Goal: Task Accomplishment & Management: Use online tool/utility

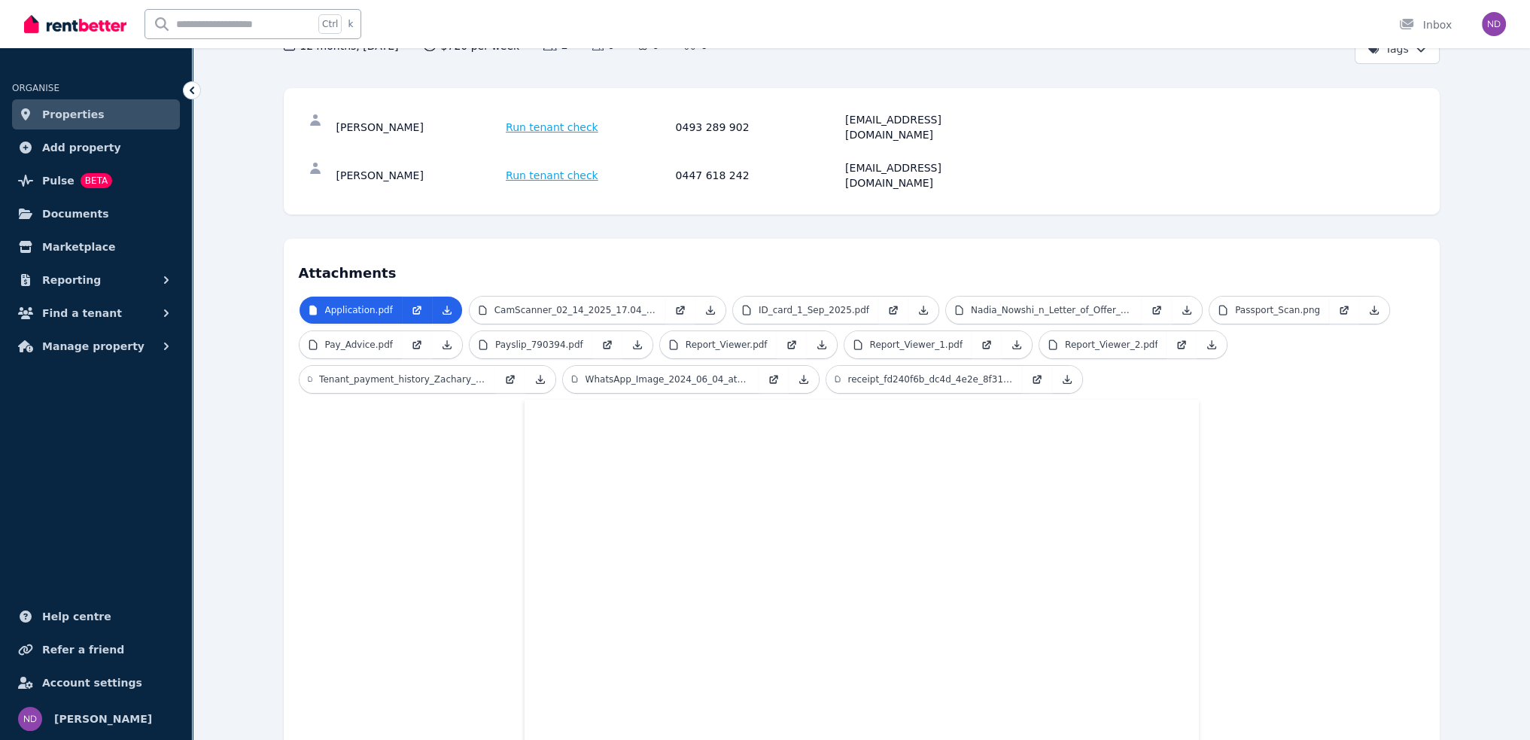
scroll to position [318, 0]
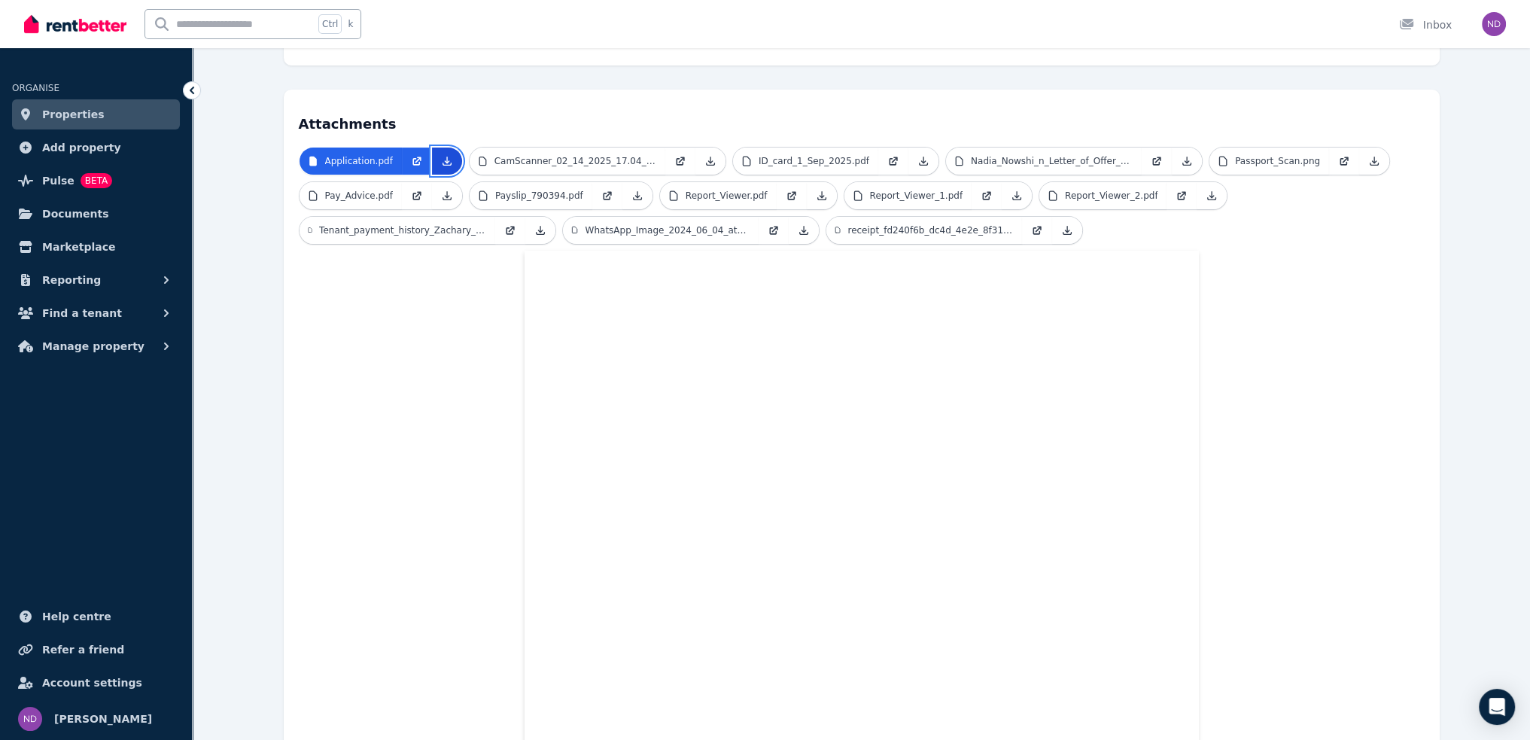
click at [442, 157] on icon at bounding box center [446, 161] width 8 height 8
click at [704, 155] on icon at bounding box center [710, 161] width 12 height 12
click at [917, 155] on icon at bounding box center [923, 161] width 12 height 12
click at [1183, 157] on icon at bounding box center [1187, 161] width 8 height 8
click at [1368, 155] on icon at bounding box center [1374, 161] width 12 height 12
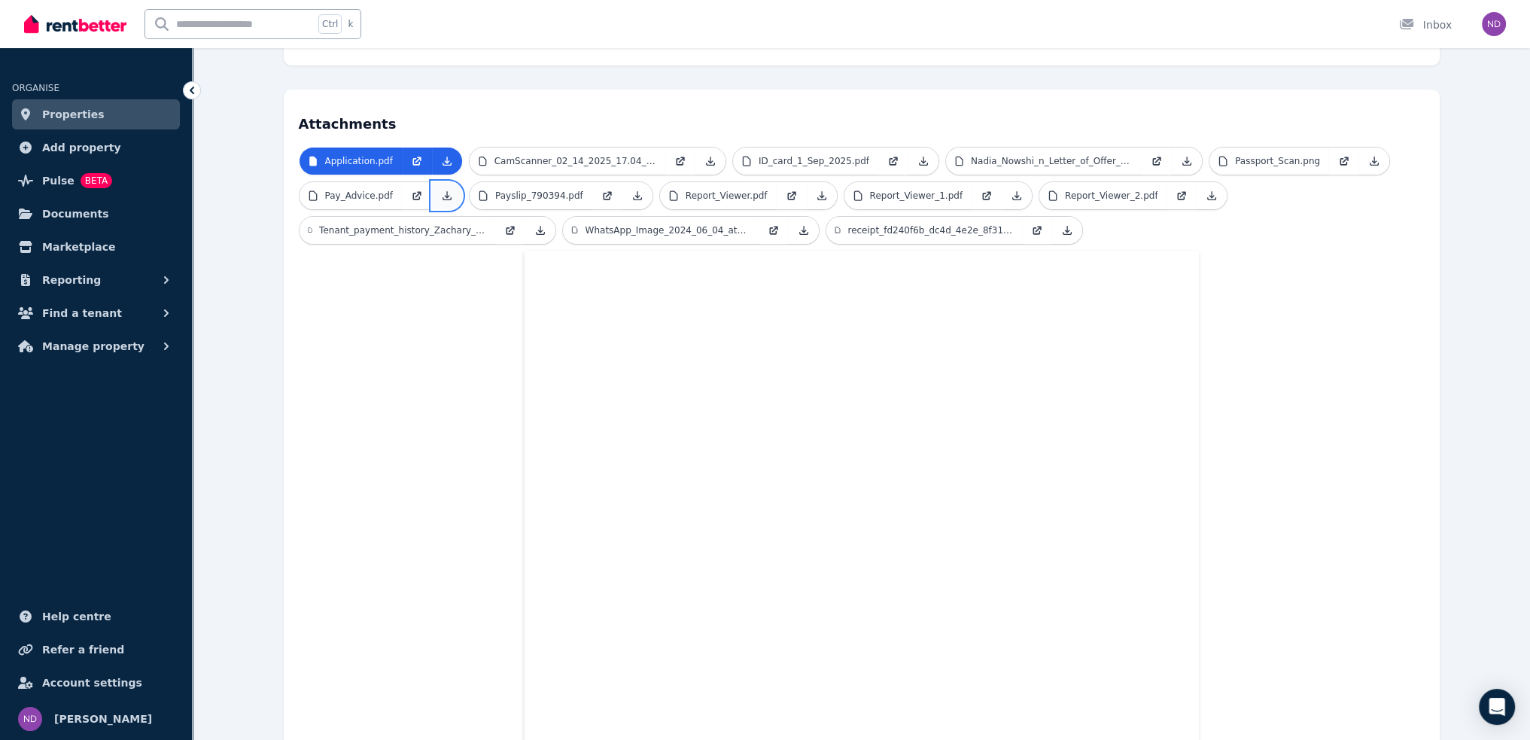
click at [441, 190] on icon at bounding box center [447, 196] width 12 height 12
click at [633, 192] on icon at bounding box center [637, 196] width 8 height 8
click at [816, 190] on icon at bounding box center [822, 196] width 12 height 12
click at [1010, 190] on icon at bounding box center [1016, 196] width 12 height 12
click at [1205, 190] on icon at bounding box center [1211, 196] width 12 height 12
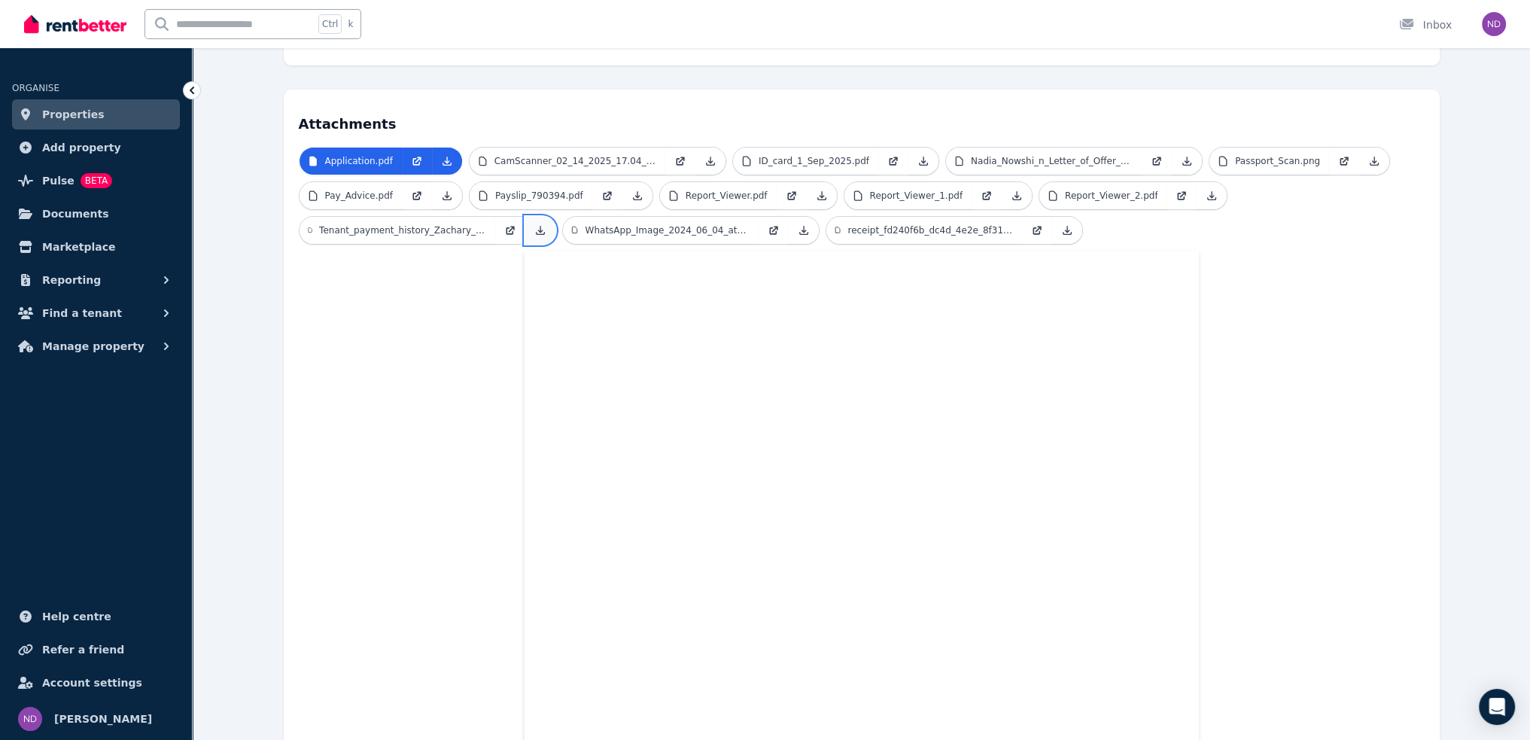
click at [548, 217] on link at bounding box center [540, 230] width 30 height 27
click at [807, 224] on icon at bounding box center [804, 230] width 12 height 12
click at [1068, 224] on icon at bounding box center [1067, 230] width 12 height 12
click at [1065, 226] on icon at bounding box center [1066, 230] width 8 height 8
drag, startPoint x: 371, startPoint y: 472, endPoint x: 383, endPoint y: 484, distance: 17.0
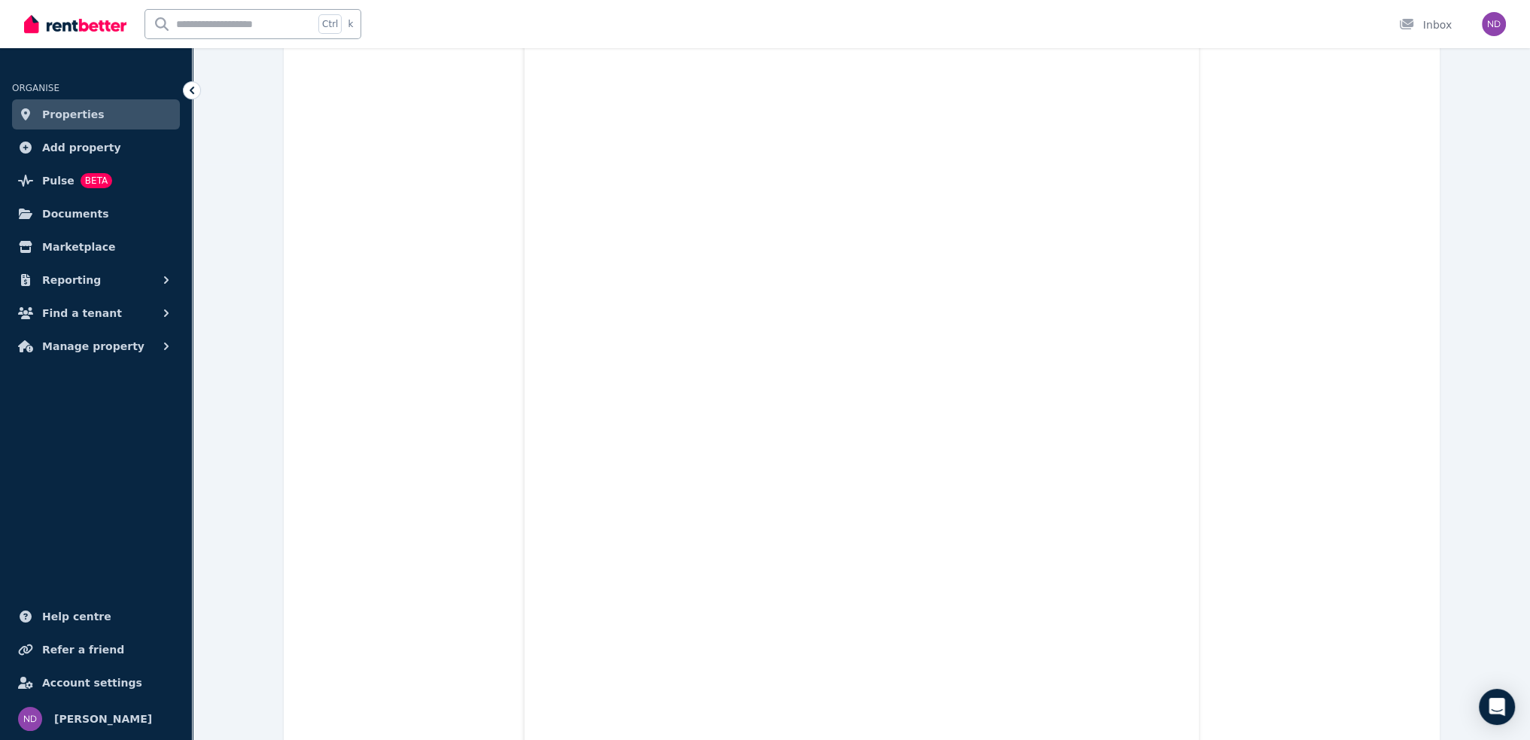
scroll to position [0, 0]
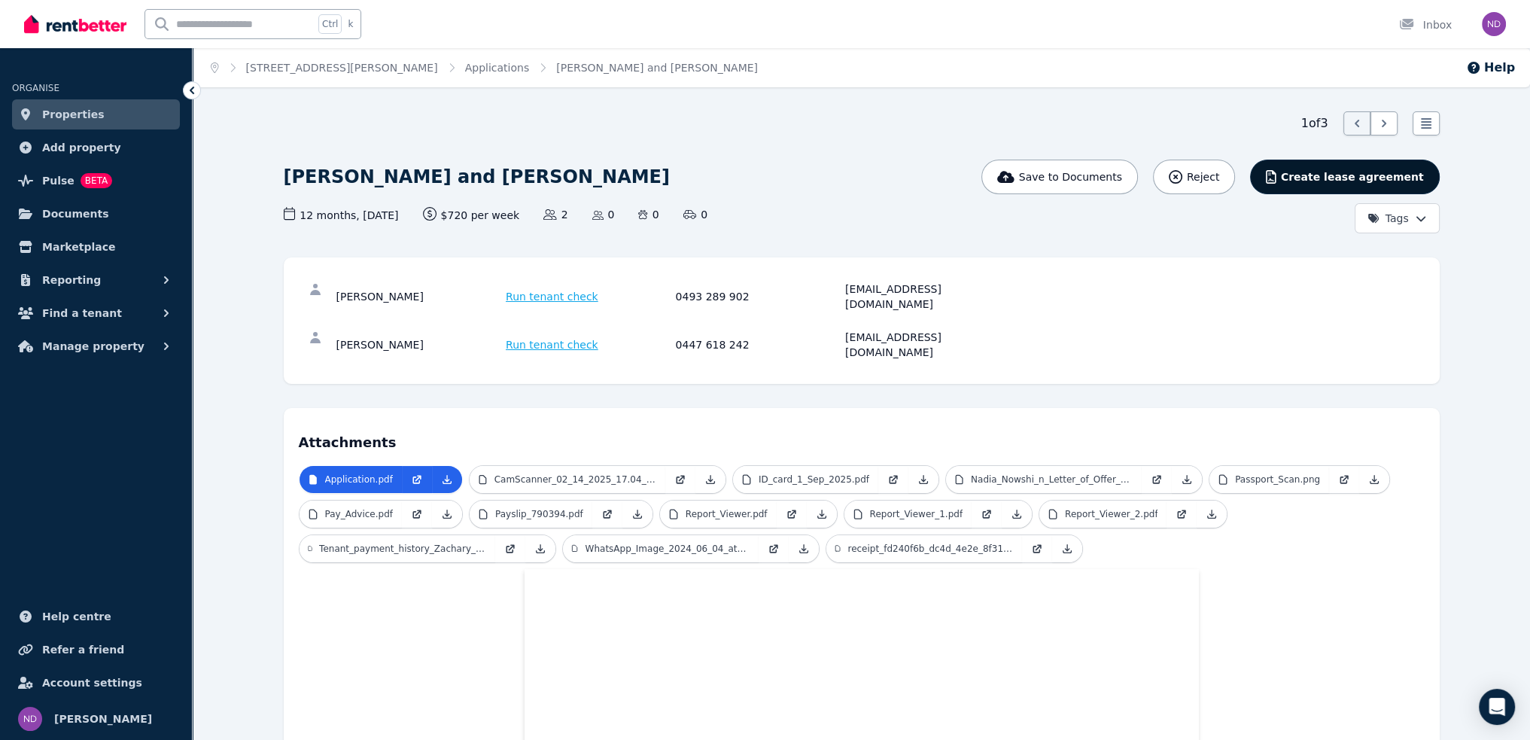
click at [1324, 178] on span "Create lease agreement" at bounding box center [1352, 176] width 143 height 15
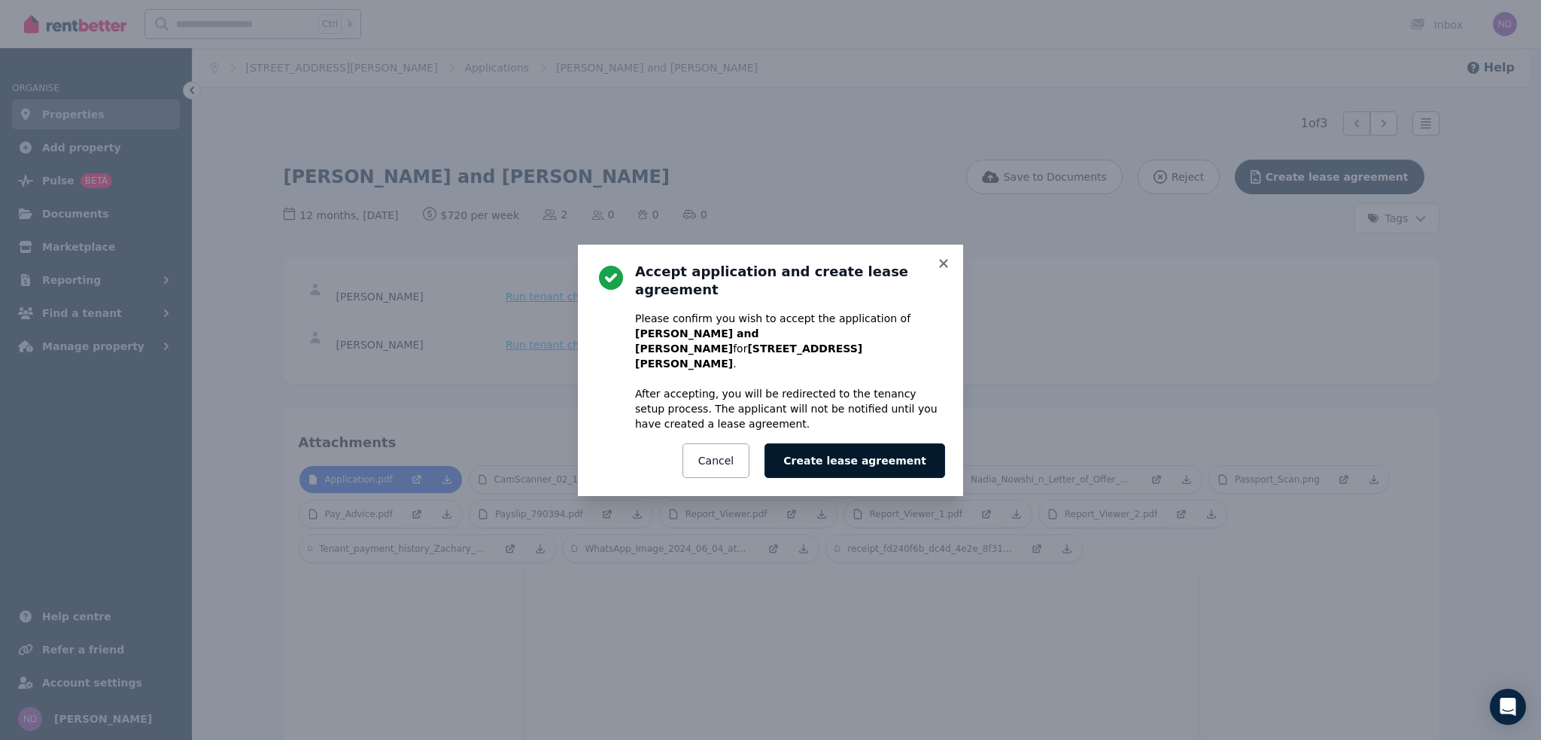
click at [819, 443] on button "Create lease agreement" at bounding box center [854, 460] width 181 height 35
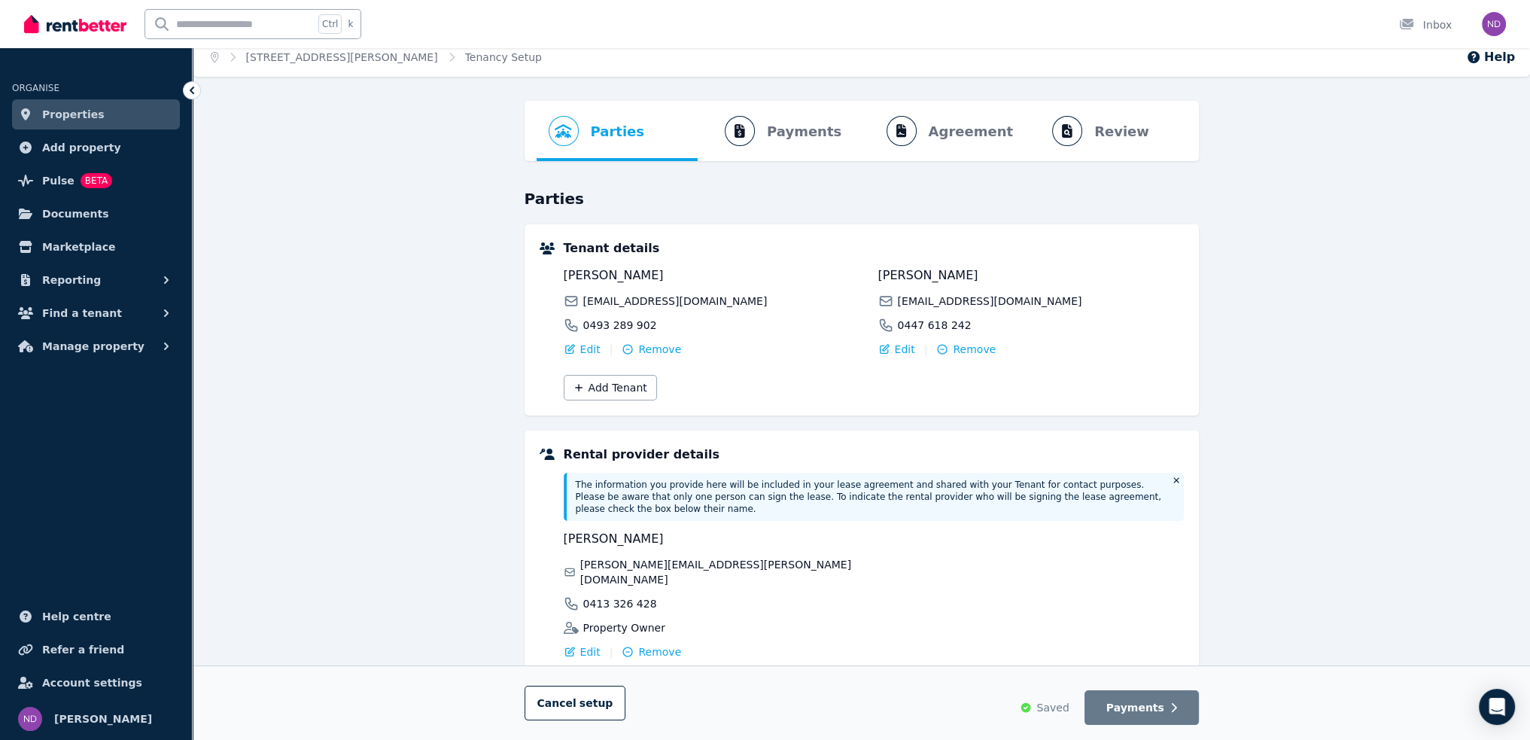
scroll to position [2, 0]
